Goal: Task Accomplishment & Management: Manage account settings

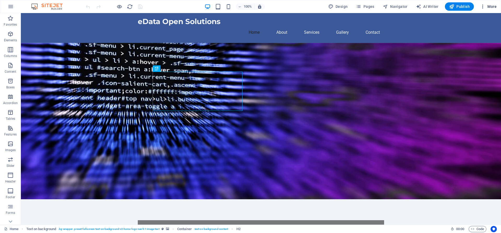
click at [483, 6] on icon "button" at bounding box center [482, 6] width 5 height 5
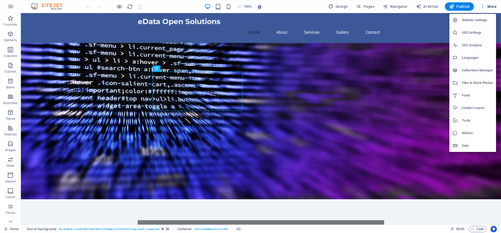
click at [469, 31] on h6 "SEO Settings" at bounding box center [477, 32] width 31 height 6
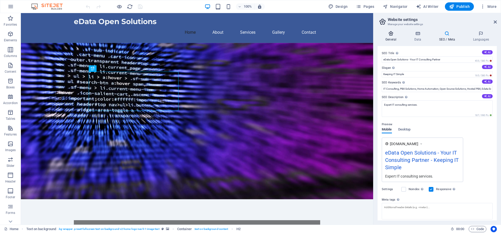
click at [391, 39] on h4 "General" at bounding box center [392, 36] width 29 height 11
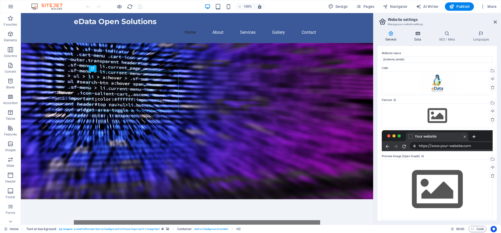
click at [413, 37] on h4 "Data" at bounding box center [418, 36] width 25 height 11
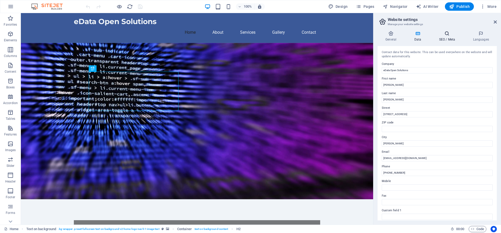
click at [441, 40] on h4 "SEO / Meta" at bounding box center [448, 36] width 34 height 11
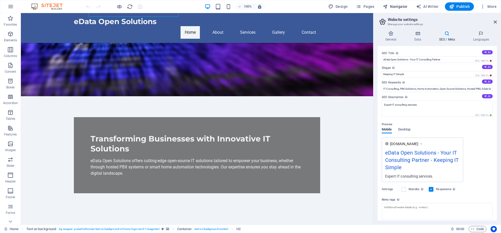
click at [391, 5] on span "Navigator" at bounding box center [395, 6] width 25 height 5
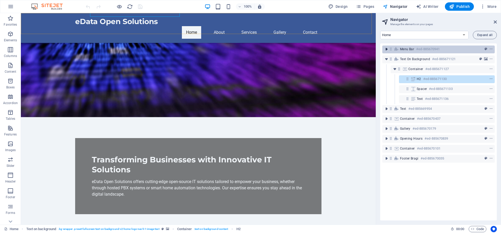
click at [386, 49] on icon "toggle-expand" at bounding box center [386, 48] width 5 height 5
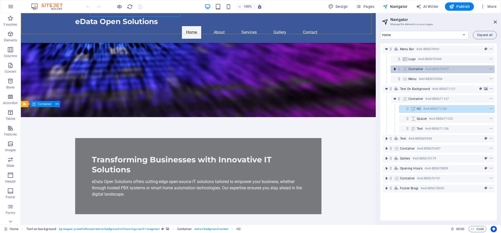
click at [395, 69] on icon "toggle-expand" at bounding box center [394, 68] width 5 height 5
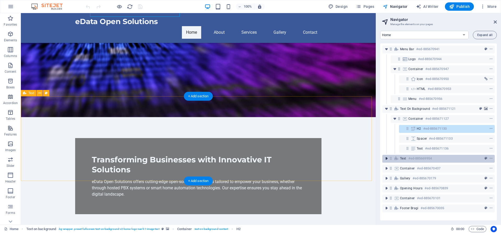
click at [386, 157] on icon "toggle-expand" at bounding box center [386, 158] width 5 height 5
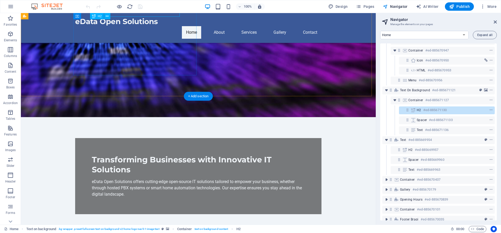
scroll to position [28, 0]
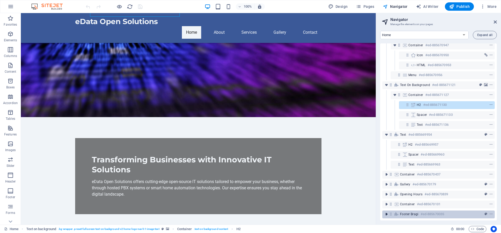
click at [386, 211] on icon "toggle-expand" at bounding box center [386, 213] width 5 height 5
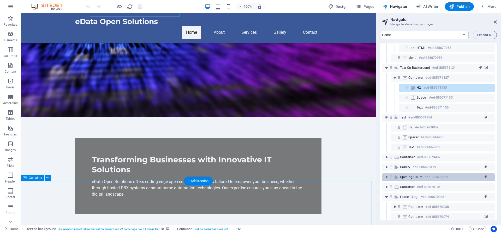
scroll to position [47, 0]
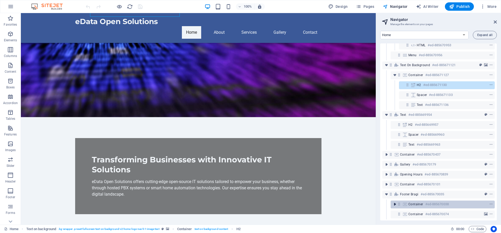
click at [396, 201] on icon "toggle-expand" at bounding box center [394, 203] width 5 height 5
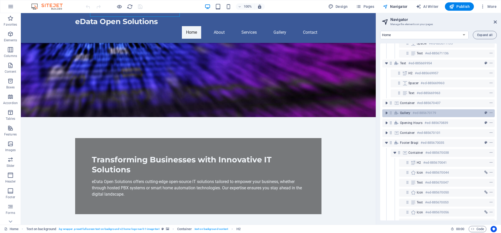
scroll to position [157, 0]
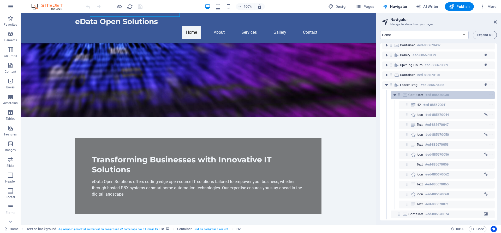
click at [429, 92] on h6 "#ed-885670038" at bounding box center [436, 95] width 23 height 6
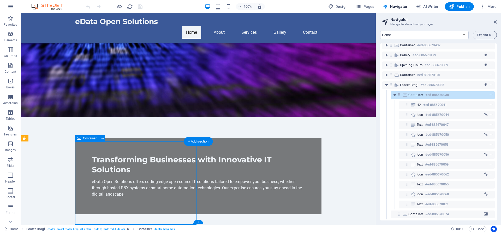
scroll to position [714, 0]
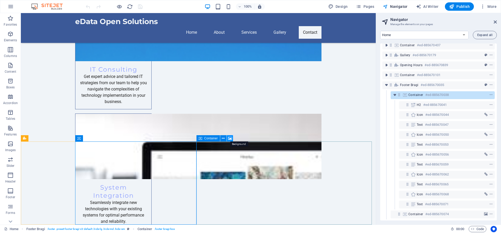
click at [229, 138] on icon at bounding box center [230, 137] width 4 height 5
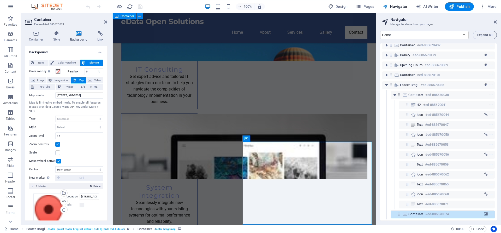
scroll to position [696, 0]
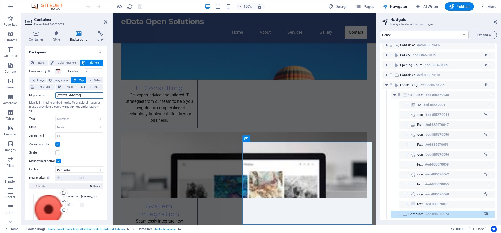
click at [78, 96] on input "[STREET_ADDRESS]" at bounding box center [79, 95] width 48 height 6
click at [72, 96] on input "[STREET_ADDRESS]" at bounding box center [79, 95] width 48 height 6
type input "1"
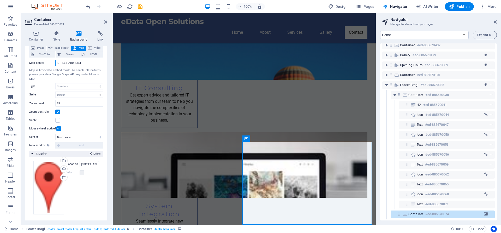
scroll to position [33, 0]
drag, startPoint x: 92, startPoint y: 63, endPoint x: 47, endPoint y: 63, distance: 45.7
click at [47, 63] on div "Map center [STREET_ADDRESS]" at bounding box center [66, 62] width 74 height 6
type input "[STREET_ADDRESS]"
click at [92, 163] on input "[STREET_ADDRESS]" at bounding box center [89, 163] width 19 height 6
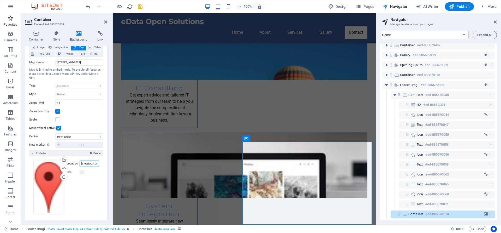
paste input "[STREET_ADDRESS]"
type input "[STREET_ADDRESS]"
click at [141, 7] on icon "save" at bounding box center [140, 7] width 6 height 6
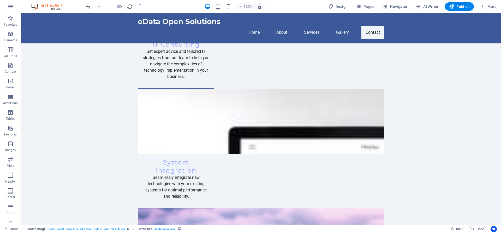
checkbox input "false"
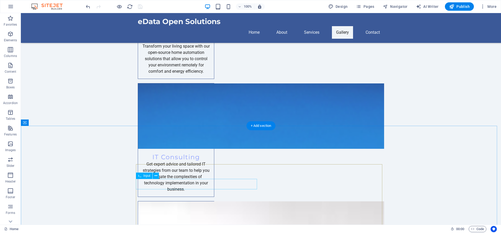
scroll to position [645, 0]
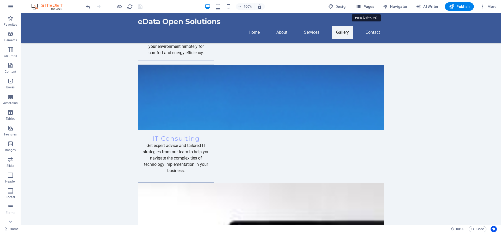
click at [366, 6] on span "Pages" at bounding box center [365, 6] width 18 height 5
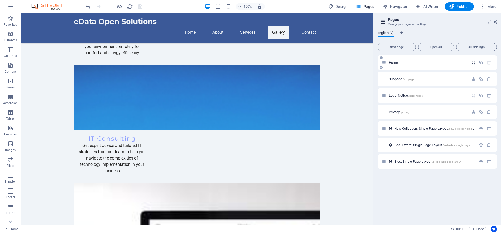
click at [474, 64] on icon "button" at bounding box center [473, 62] width 4 height 4
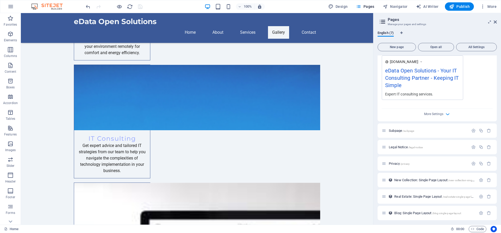
scroll to position [159, 0]
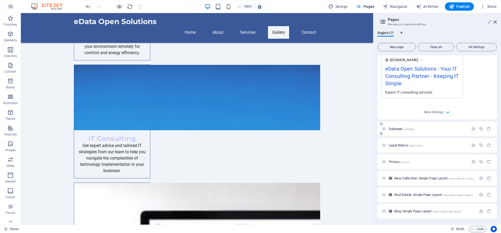
click at [393, 128] on span "Subpage /subpage" at bounding box center [401, 129] width 25 height 4
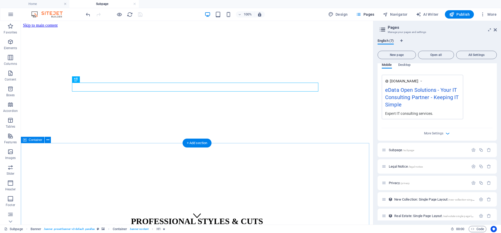
scroll to position [18, 0]
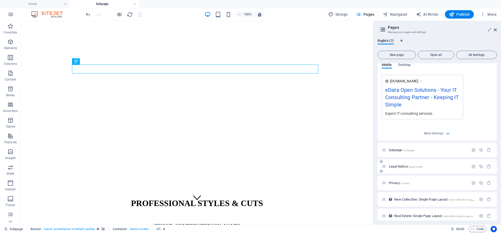
click at [415, 167] on span "/legal-notice" at bounding box center [415, 166] width 15 height 3
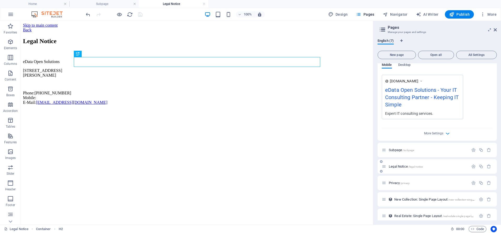
scroll to position [0, 0]
click at [420, 181] on p "Privacy /privacy" at bounding box center [428, 182] width 78 height 3
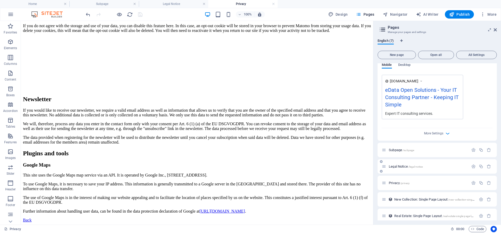
scroll to position [167, 0]
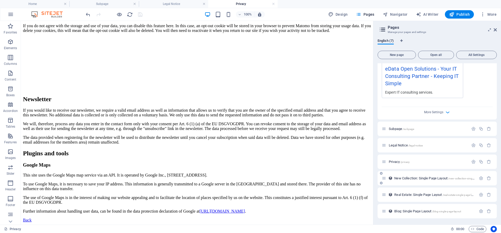
click at [410, 177] on span "New Collection: Single Page Layout /new-collection-single-page-layout" at bounding box center [441, 178] width 94 height 4
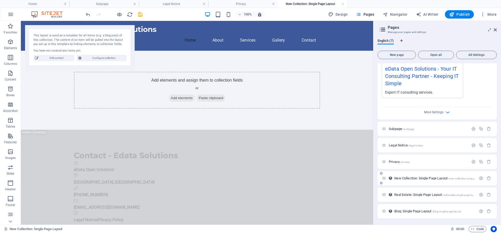
click at [426, 180] on div "New Collection: Single Page Layout /new-collection-single-page-layout" at bounding box center [429, 178] width 94 height 6
click at [435, 180] on span "New Collection: Single Page Layout /new-collection-single-page-layout" at bounding box center [441, 178] width 94 height 4
click at [430, 196] on div "Real Estate: Single Page Layout /real-estate-single-page-layout" at bounding box center [429, 194] width 94 height 6
click at [418, 196] on span "Real Estate: Single Page Layout /real-estate-single-page-layout" at bounding box center [436, 194] width 84 height 4
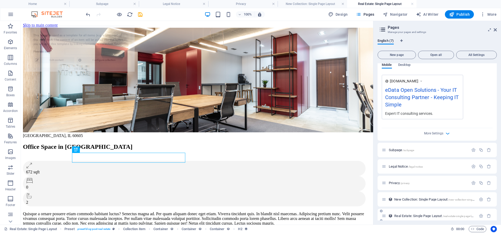
scroll to position [0, 0]
select select "68b093623f5075e43503fb06"
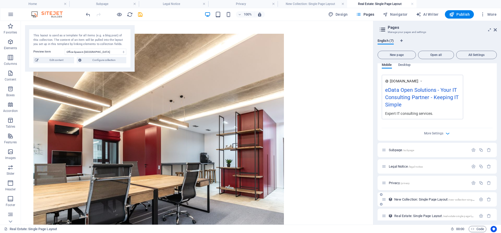
scroll to position [167, 0]
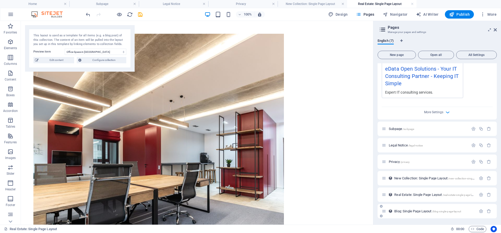
click at [430, 210] on span "Blog: Single Page Layout /blog-single-page-layout" at bounding box center [427, 211] width 67 height 4
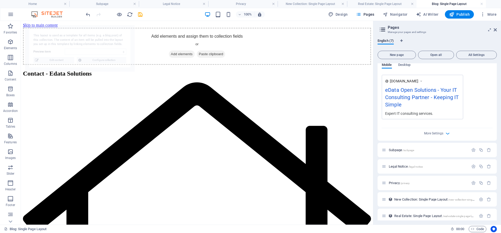
scroll to position [0, 0]
select select "68b093623f5075e43503fafd"
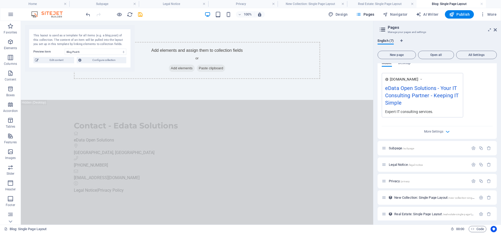
scroll to position [167, 0]
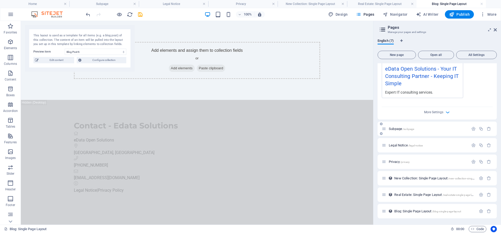
click at [395, 131] on div "Subpage /subpage" at bounding box center [425, 129] width 87 height 6
click at [405, 129] on span "/subpage" at bounding box center [408, 128] width 11 height 3
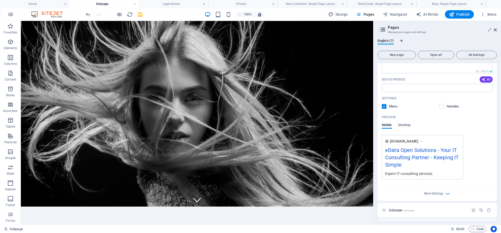
scroll to position [0, 0]
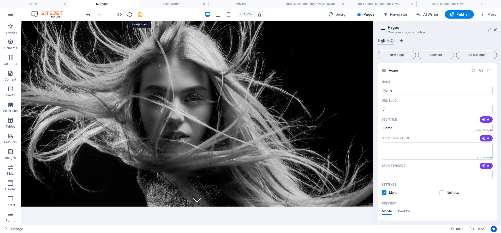
click at [140, 16] on icon "save" at bounding box center [140, 14] width 6 height 6
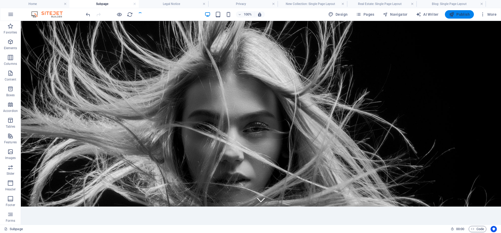
click at [460, 13] on span "Publish" at bounding box center [459, 14] width 21 height 5
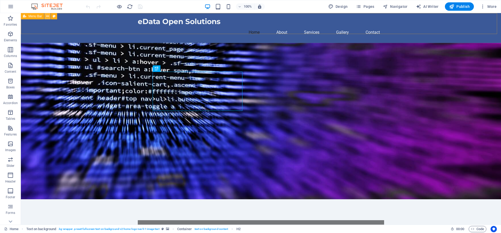
click at [49, 16] on icon at bounding box center [47, 16] width 3 height 5
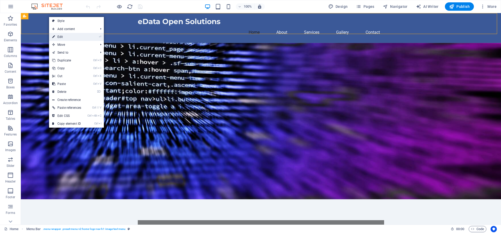
click at [61, 36] on link "⏎ Edit" at bounding box center [66, 37] width 35 height 8
select select "header"
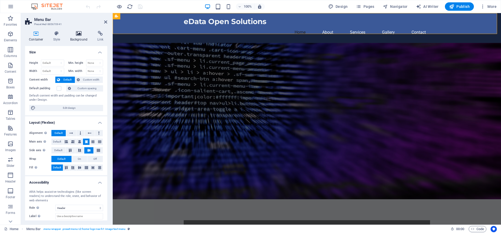
click at [77, 36] on h4 "Background" at bounding box center [79, 36] width 27 height 11
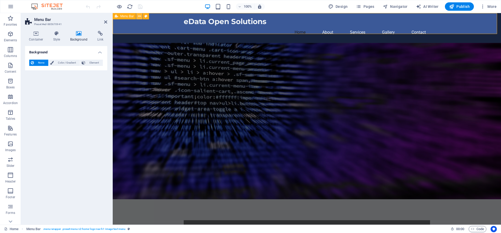
click at [139, 16] on icon at bounding box center [139, 16] width 3 height 5
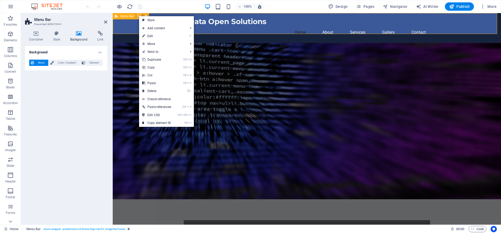
click at [139, 16] on icon at bounding box center [139, 16] width 3 height 5
click at [149, 36] on link "⏎ Edit" at bounding box center [156, 36] width 35 height 8
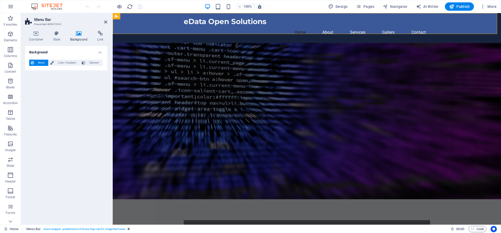
click at [76, 35] on icon at bounding box center [78, 33] width 25 height 5
click at [36, 38] on h4 "Container" at bounding box center [37, 36] width 24 height 11
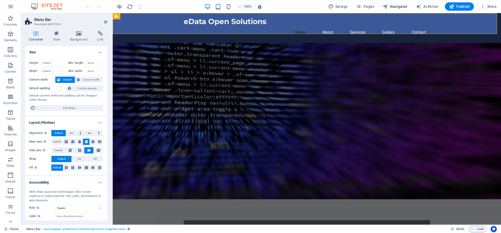
click at [403, 7] on span "Navigator" at bounding box center [395, 6] width 25 height 5
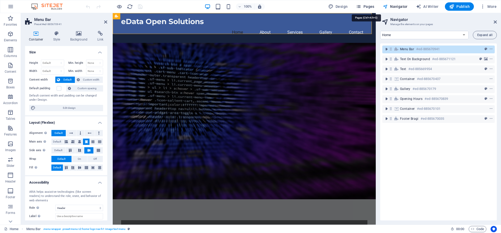
click at [373, 7] on span "Pages" at bounding box center [365, 6] width 18 height 5
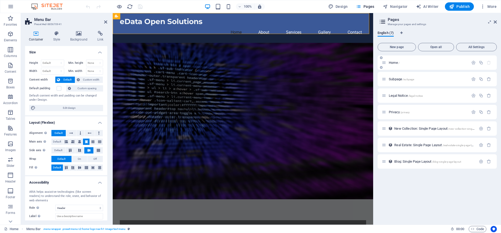
click at [424, 68] on div "Home /" at bounding box center [437, 62] width 119 height 14
click at [420, 63] on p "Home /" at bounding box center [428, 62] width 78 height 3
click at [407, 63] on p "Home /" at bounding box center [428, 62] width 78 height 3
click at [81, 39] on h4 "Background" at bounding box center [79, 36] width 27 height 11
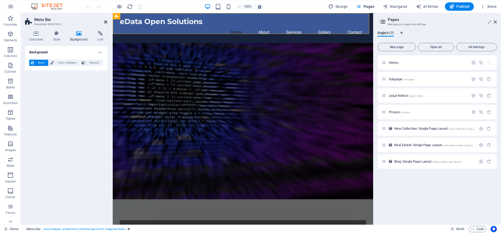
drag, startPoint x: 107, startPoint y: 21, endPoint x: 95, endPoint y: 10, distance: 16.4
click at [107, 21] on icon at bounding box center [105, 22] width 3 height 4
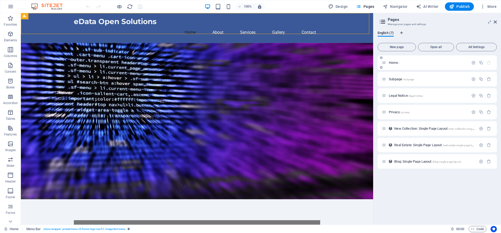
click at [416, 62] on p "Home /" at bounding box center [428, 62] width 78 height 3
click at [474, 62] on icon "button" at bounding box center [473, 62] width 4 height 4
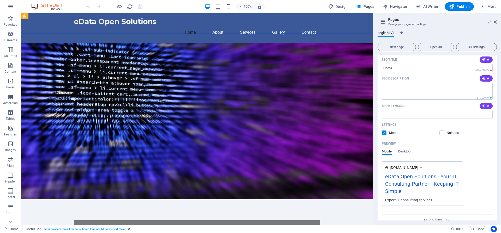
scroll to position [31, 0]
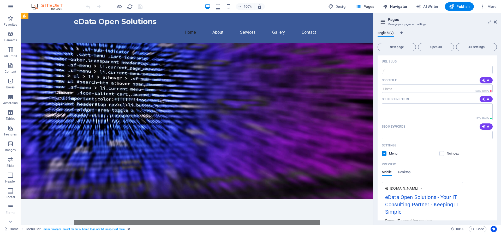
click at [403, 6] on span "Navigator" at bounding box center [395, 6] width 25 height 5
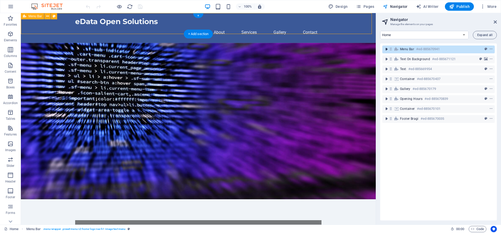
click at [387, 49] on icon "toggle-expand" at bounding box center [386, 48] width 5 height 5
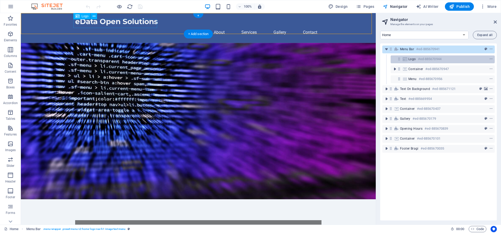
click at [411, 61] on span "Logo" at bounding box center [412, 59] width 8 height 4
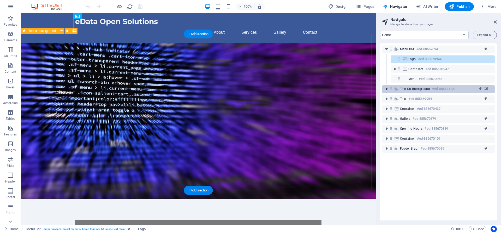
click at [388, 89] on icon "toggle-expand" at bounding box center [386, 88] width 5 height 5
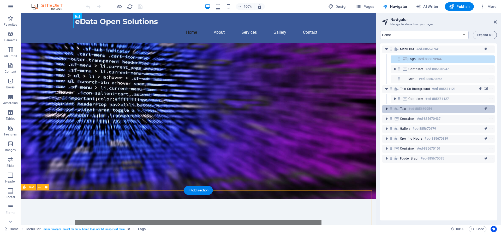
click at [388, 108] on icon "toggle-expand" at bounding box center [386, 108] width 5 height 5
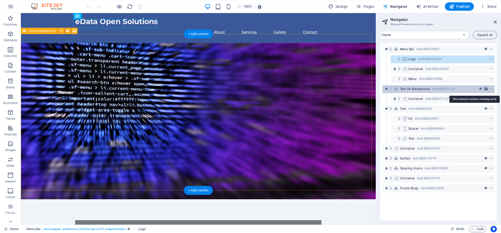
click at [485, 88] on icon "background" at bounding box center [486, 89] width 4 height 4
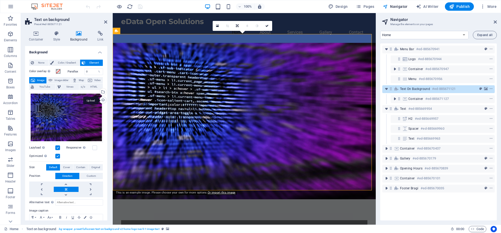
click at [101, 100] on div "Upload" at bounding box center [103, 101] width 8 height 8
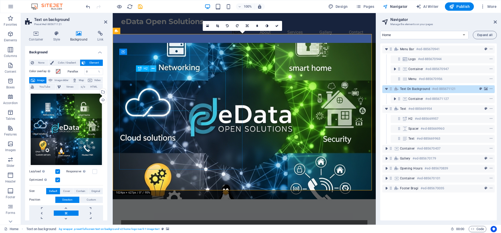
click at [154, 67] on icon at bounding box center [153, 68] width 3 height 5
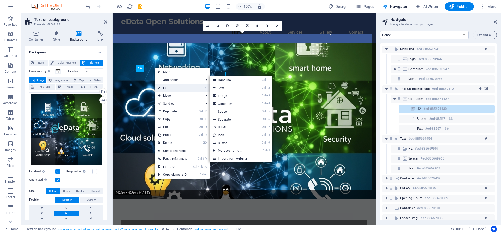
click at [170, 86] on link "⏎ Edit" at bounding box center [172, 88] width 35 height 8
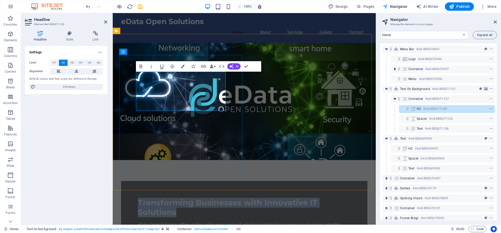
click at [205, 197] on h2 "Transforming Businesses with Innovative IT Solutions" at bounding box center [244, 207] width 213 height 20
drag, startPoint x: 185, startPoint y: 107, endPoint x: 125, endPoint y: 76, distance: 67.1
click at [125, 181] on div "Transforming Businesses with Innovative IT Solutions eData Open Solutions offer…" at bounding box center [244, 219] width 246 height 76
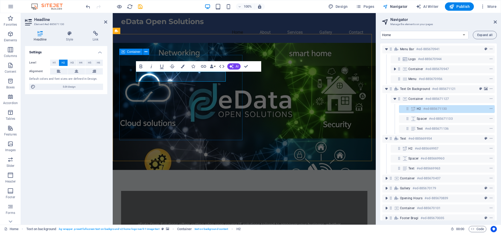
click at [189, 191] on div "​ eData Open Solutions offers cutting-edge open-source IT solutions tailored to…" at bounding box center [244, 224] width 246 height 66
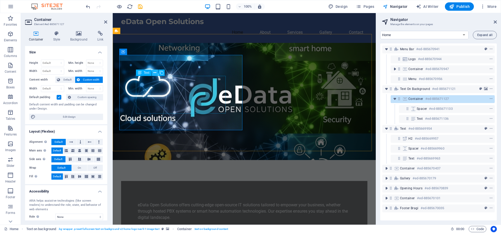
click at [155, 71] on icon at bounding box center [154, 72] width 3 height 5
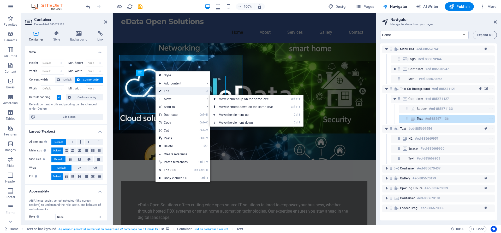
click at [170, 93] on link "⏎ Edit" at bounding box center [173, 91] width 35 height 8
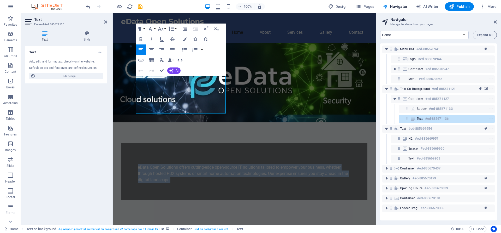
drag, startPoint x: 168, startPoint y: 109, endPoint x: 116, endPoint y: 70, distance: 65.5
click at [116, 70] on div "eData Open Solutions offers cutting-edge open-source IT solutions tailored to e…" at bounding box center [244, 131] width 263 height 177
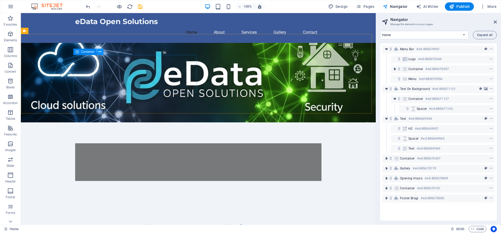
click at [101, 51] on icon at bounding box center [100, 51] width 3 height 5
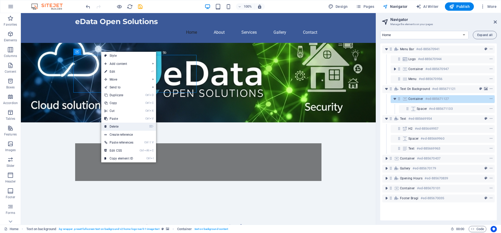
click at [120, 125] on link "⌦ Delete" at bounding box center [118, 126] width 35 height 8
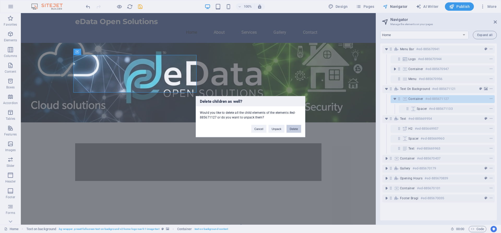
click at [296, 128] on button "Delete" at bounding box center [294, 128] width 15 height 8
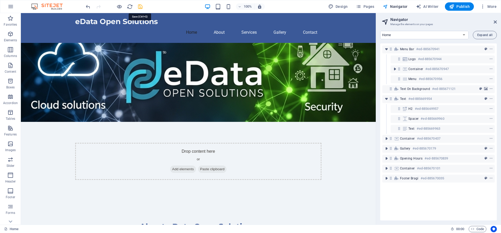
click at [140, 5] on icon "save" at bounding box center [140, 7] width 6 height 6
checkbox input "false"
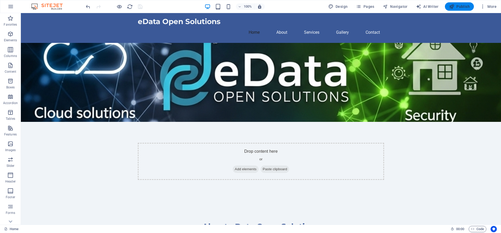
click at [457, 4] on span "Publish" at bounding box center [459, 6] width 21 height 5
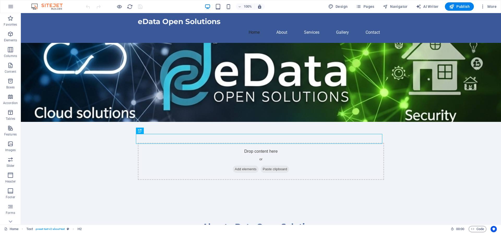
click at [50, 79] on figure at bounding box center [261, 82] width 480 height 79
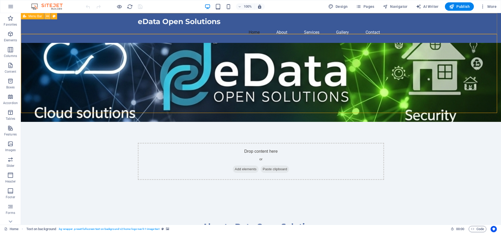
click at [49, 17] on icon at bounding box center [47, 16] width 3 height 5
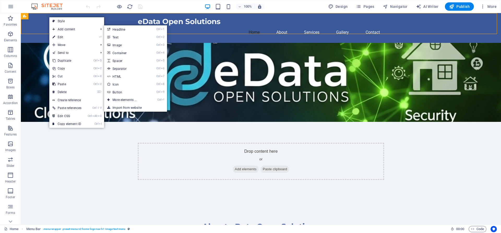
click at [57, 38] on link "⏎ Edit" at bounding box center [66, 37] width 35 height 8
select select "header"
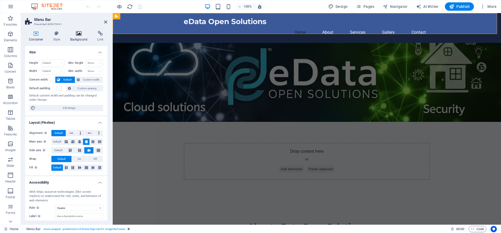
click at [78, 37] on h4 "Background" at bounding box center [79, 36] width 27 height 11
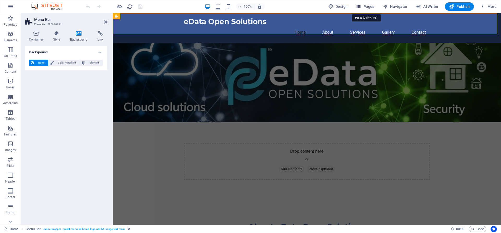
click at [364, 6] on span "Pages" at bounding box center [365, 6] width 18 height 5
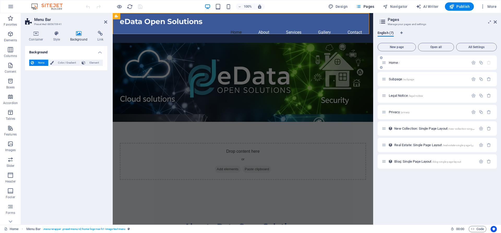
click at [426, 64] on p "Home /" at bounding box center [428, 62] width 78 height 3
click at [421, 61] on p "Home /" at bounding box center [428, 62] width 78 height 3
click at [473, 63] on icon "button" at bounding box center [473, 62] width 4 height 4
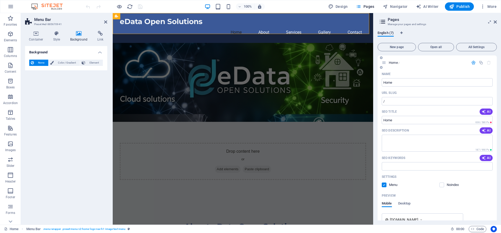
click at [473, 63] on icon "button" at bounding box center [473, 62] width 4 height 4
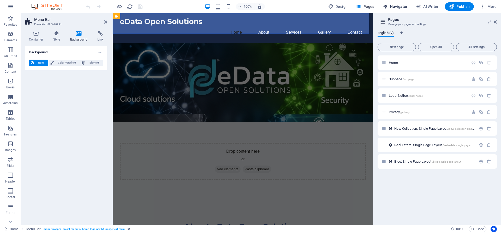
click at [394, 5] on span "Navigator" at bounding box center [395, 6] width 25 height 5
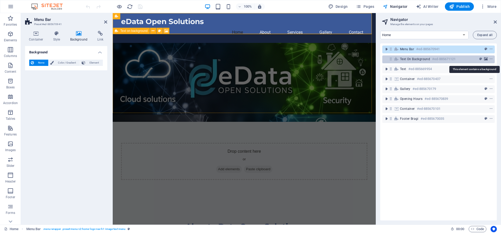
click at [484, 58] on icon "background" at bounding box center [486, 59] width 4 height 4
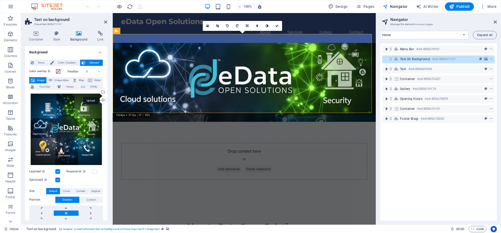
click at [103, 100] on div "Upload" at bounding box center [103, 101] width 8 height 8
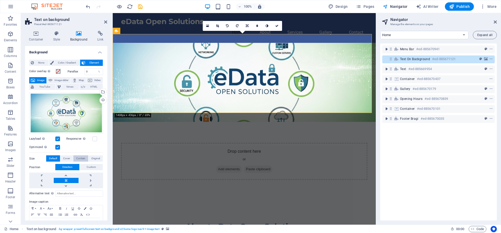
click at [78, 158] on span "Contain" at bounding box center [80, 158] width 9 height 6
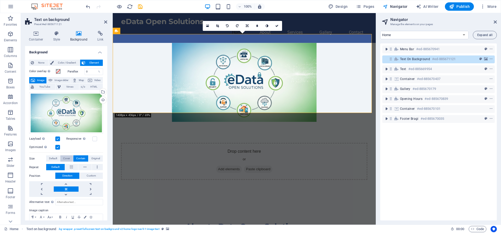
click at [66, 158] on span "Cover" at bounding box center [66, 158] width 7 height 6
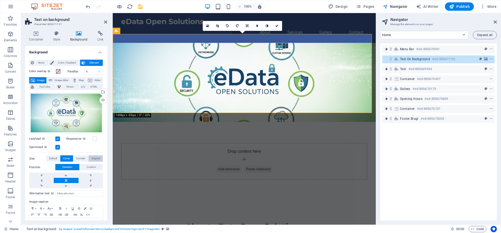
click at [94, 156] on span "Original" at bounding box center [95, 158] width 9 height 6
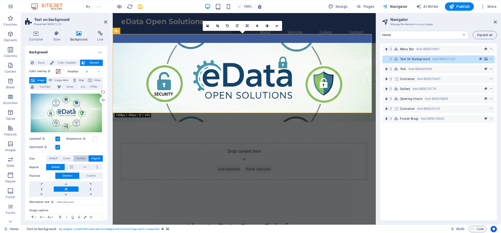
click at [81, 158] on span "Contain" at bounding box center [80, 158] width 9 height 6
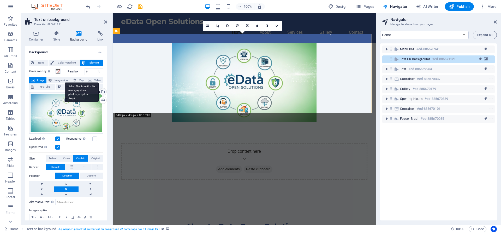
click at [102, 92] on div "Select files from the file manager, stock photos, or upload file(s)" at bounding box center [103, 92] width 8 height 8
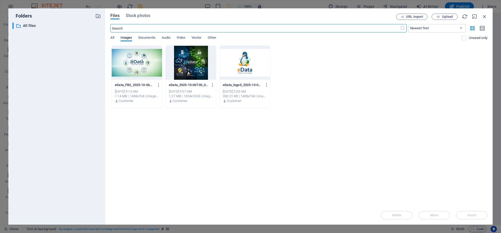
click at [141, 67] on div at bounding box center [137, 63] width 50 height 34
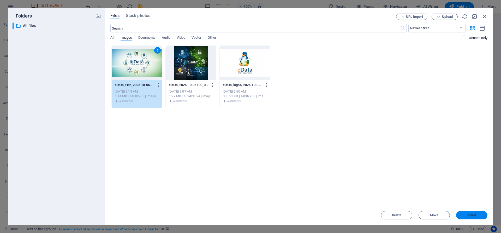
click at [476, 217] on button "Insert" at bounding box center [471, 215] width 31 height 8
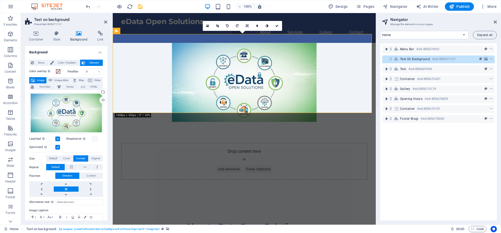
click at [95, 138] on label at bounding box center [94, 138] width 5 height 5
click at [0, 0] on input "Responsive Automatically load retina image and smartphone optimized sizes." at bounding box center [0, 0] width 0 height 0
click at [68, 157] on span "Cover" at bounding box center [66, 158] width 7 height 6
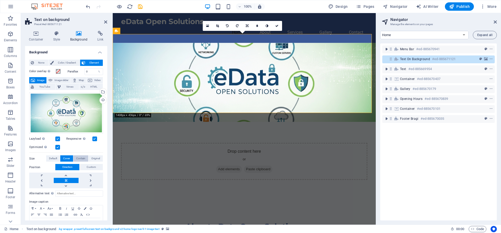
click at [77, 159] on span "Contain" at bounding box center [80, 158] width 9 height 6
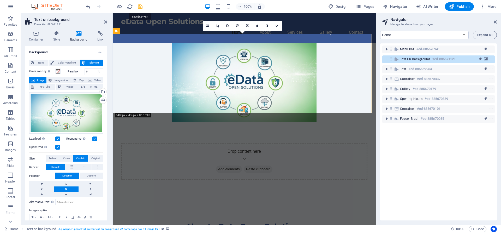
click at [140, 7] on icon "save" at bounding box center [140, 7] width 6 height 6
checkbox input "false"
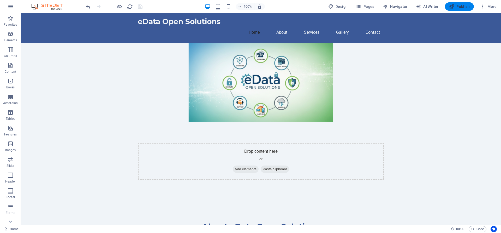
click at [461, 7] on span "Publish" at bounding box center [459, 6] width 21 height 5
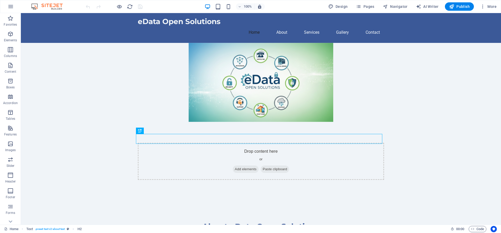
click at [299, 110] on figure at bounding box center [261, 82] width 480 height 79
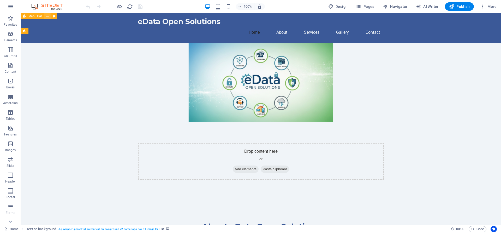
click at [47, 16] on icon at bounding box center [47, 16] width 3 height 5
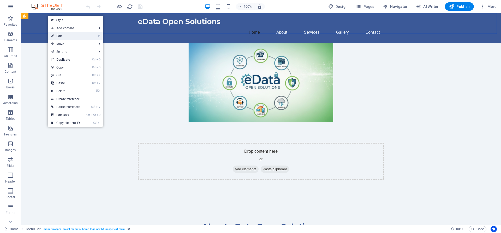
click at [59, 35] on link "⏎ Edit" at bounding box center [65, 36] width 35 height 8
select select "header"
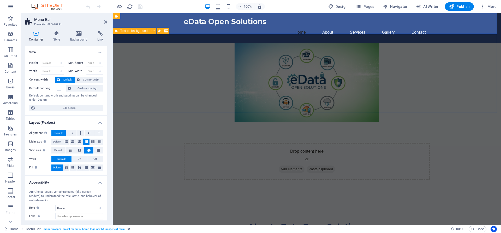
click at [283, 142] on div "Drop content here or Add elements Paste clipboard" at bounding box center [307, 160] width 246 height 37
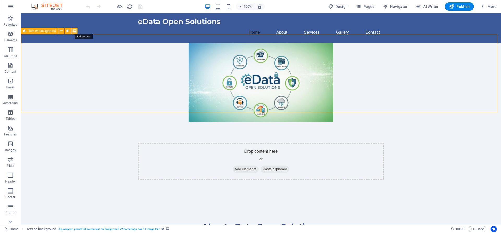
click at [75, 31] on icon at bounding box center [75, 30] width 4 height 5
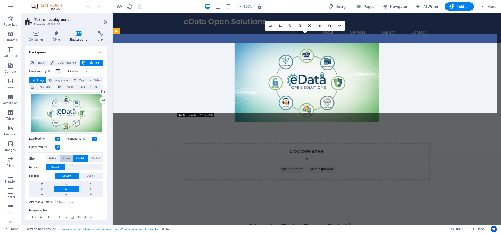
click at [70, 157] on span "Cover" at bounding box center [66, 158] width 7 height 6
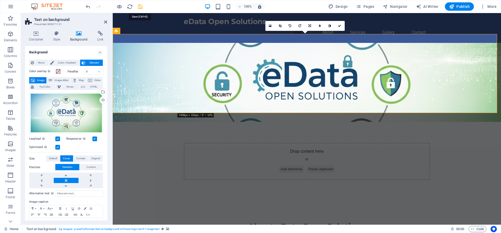
click at [142, 6] on icon "save" at bounding box center [140, 7] width 6 height 6
checkbox input "false"
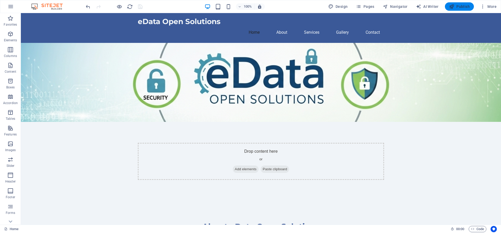
click at [465, 5] on span "Publish" at bounding box center [459, 6] width 21 height 5
